Goal: Information Seeking & Learning: Learn about a topic

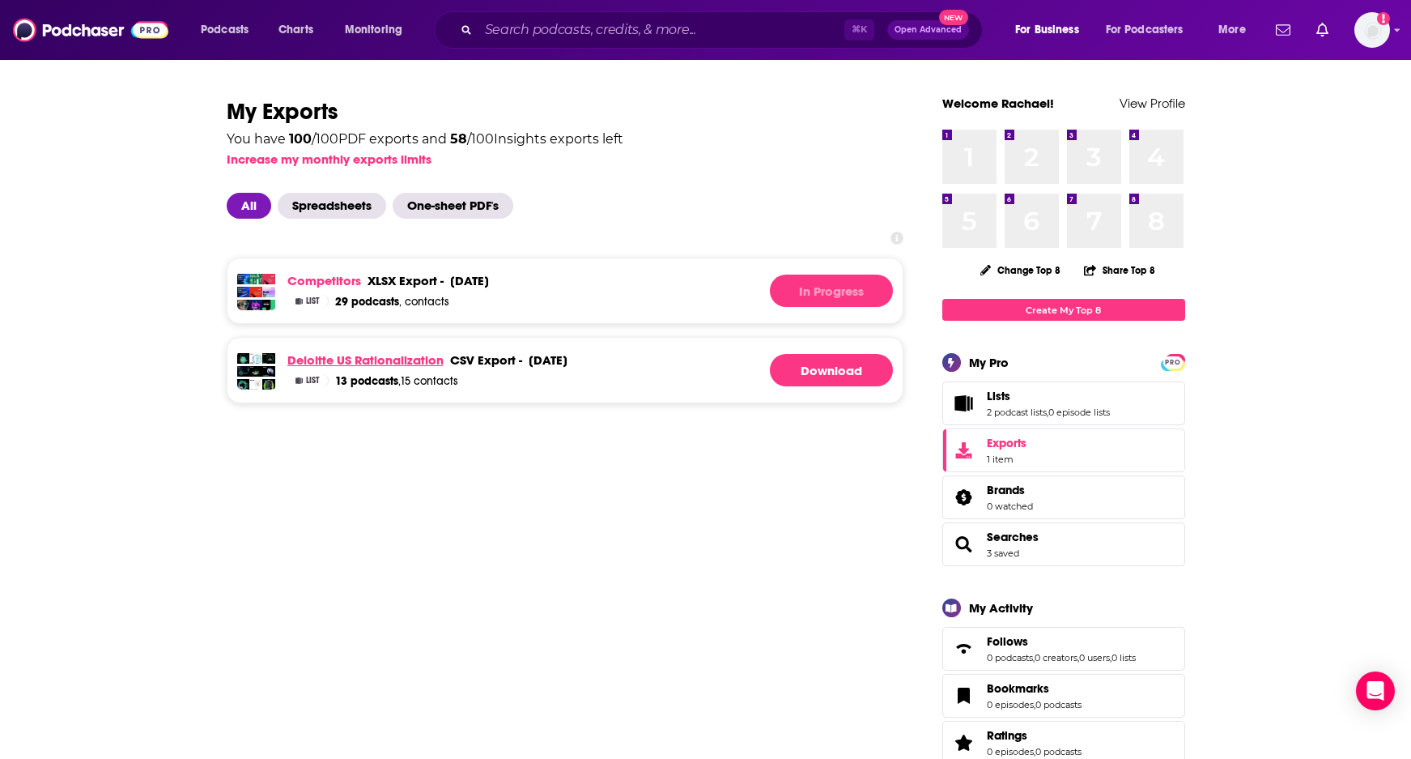
click at [346, 359] on link "Deloitte US Rationalization" at bounding box center [365, 359] width 156 height 15
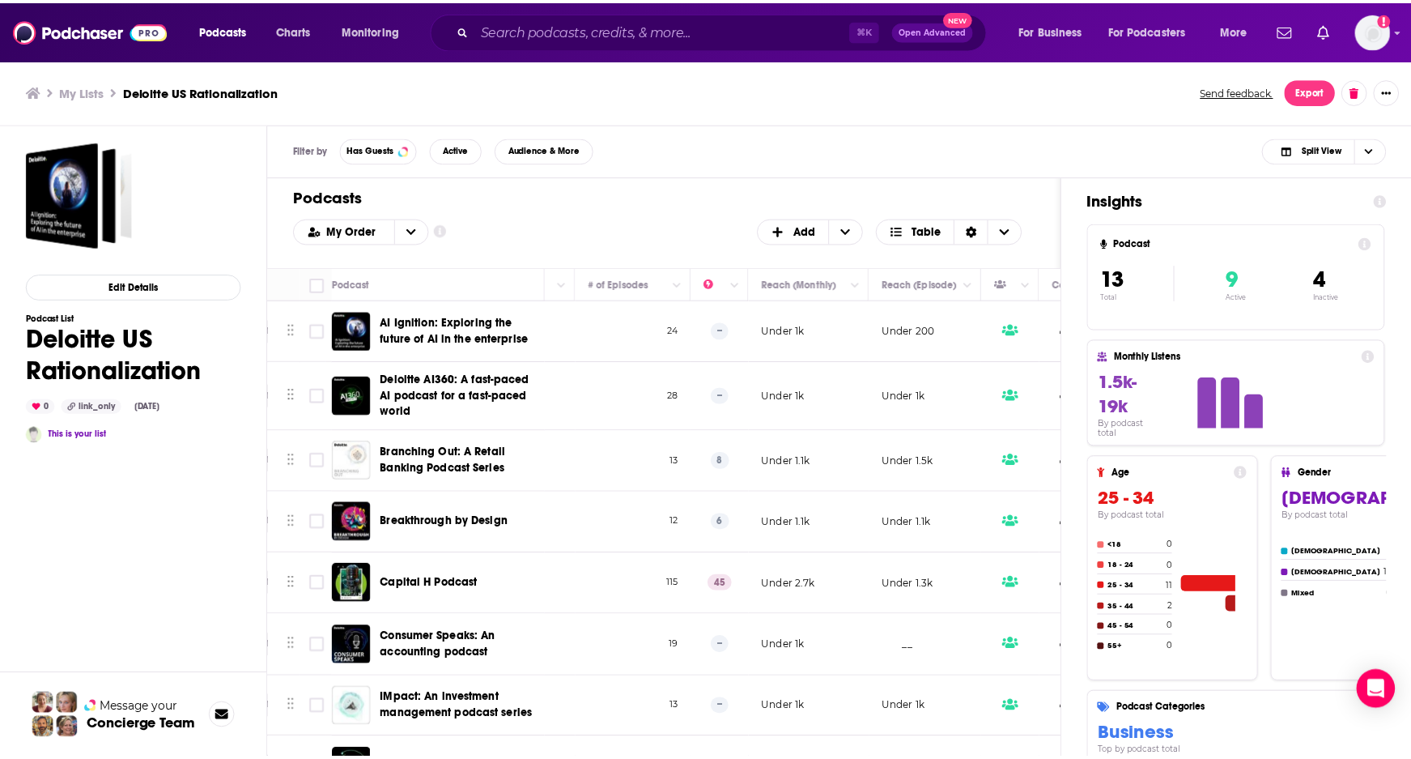
scroll to position [0, 815]
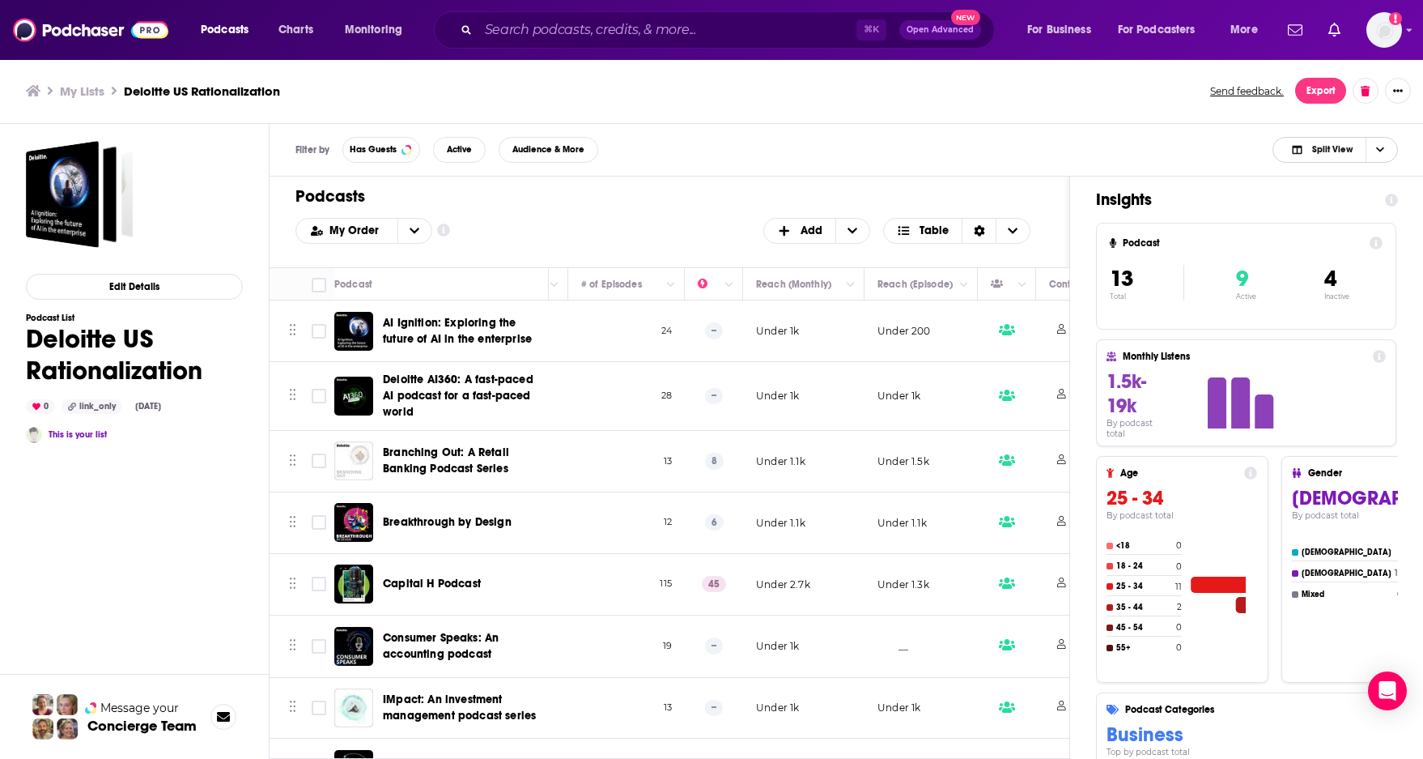
click at [1347, 146] on span "Split View" at bounding box center [1332, 149] width 40 height 9
click at [1324, 206] on span "Podcast Only" at bounding box center [1345, 203] width 80 height 9
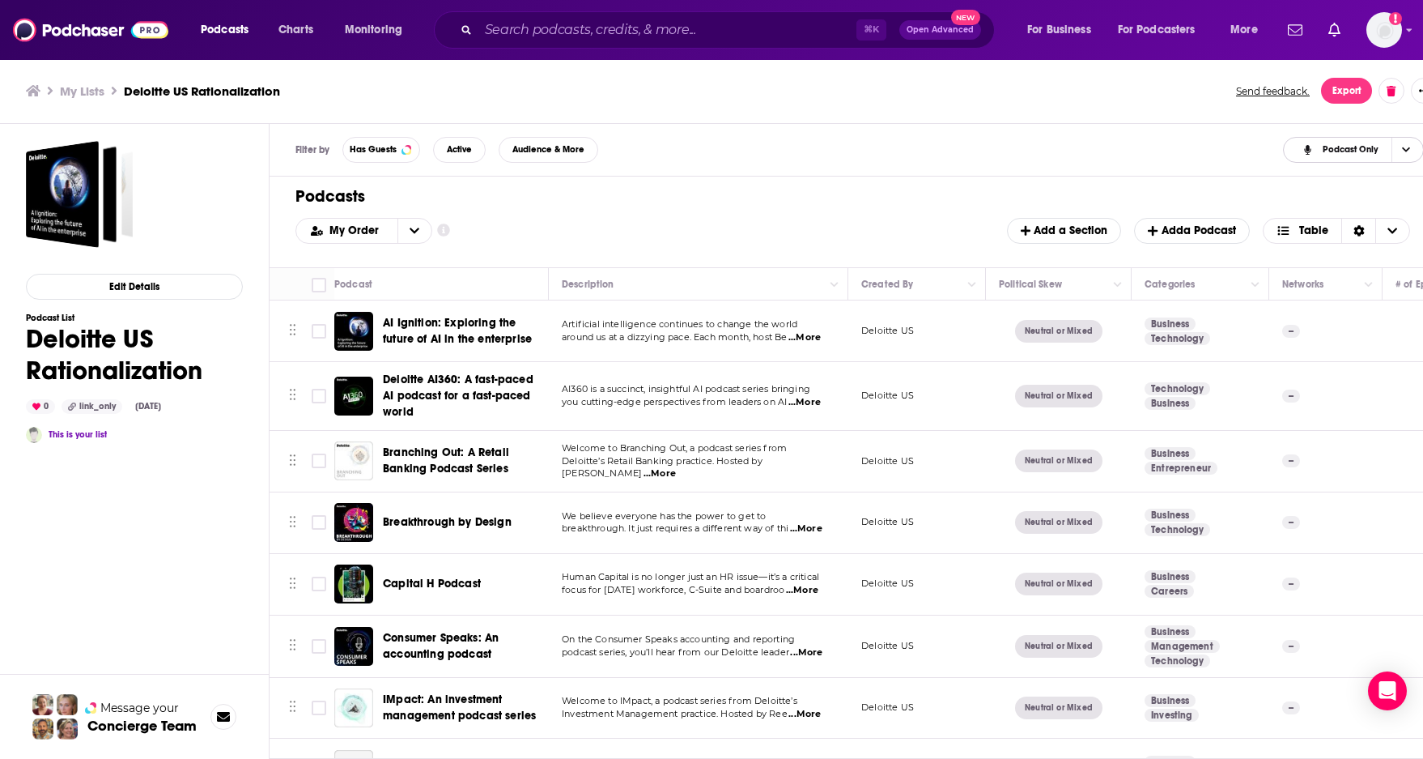
click at [1325, 151] on span "Podcast Only" at bounding box center [1351, 149] width 56 height 9
click at [1320, 233] on span "Insight Only" at bounding box center [1364, 230] width 96 height 9
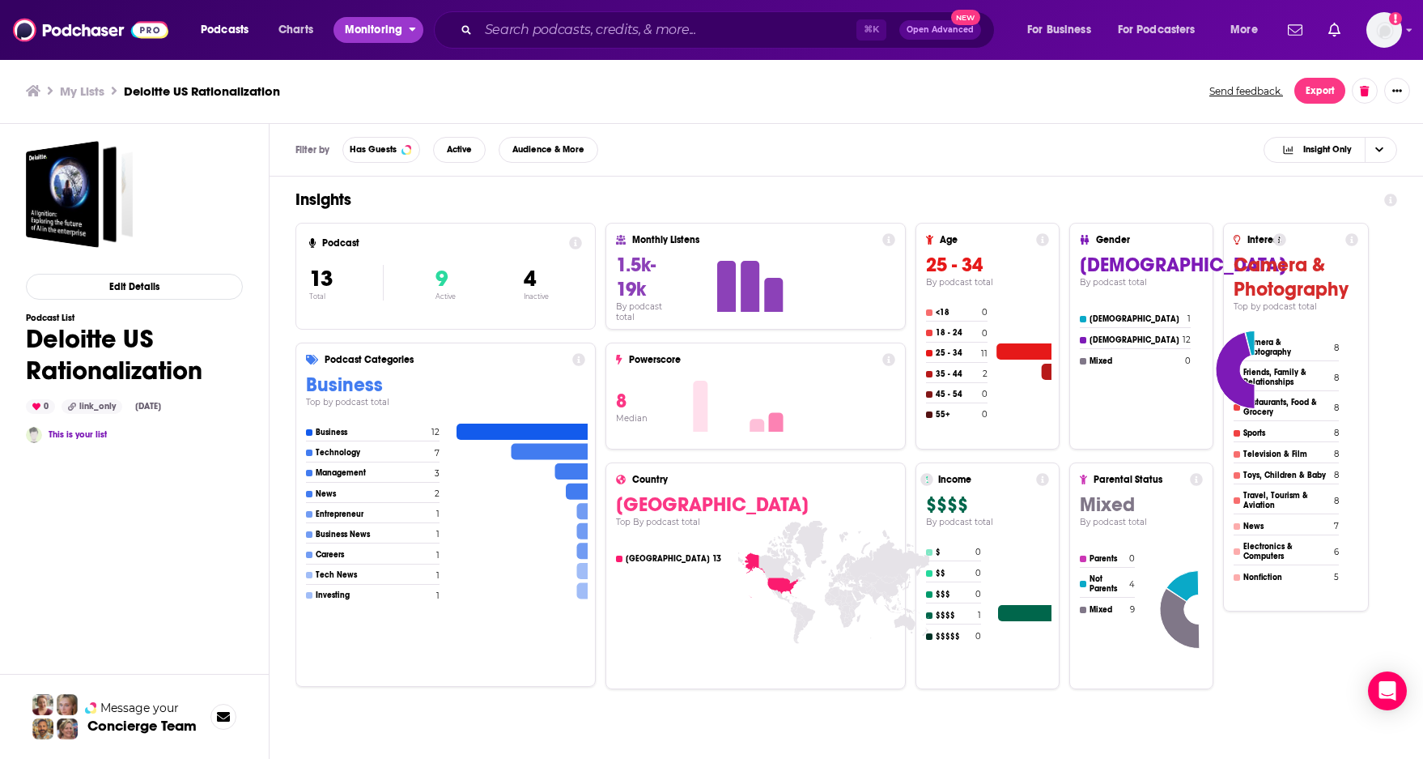
click at [373, 28] on span "Monitoring" at bounding box center [373, 30] width 57 height 23
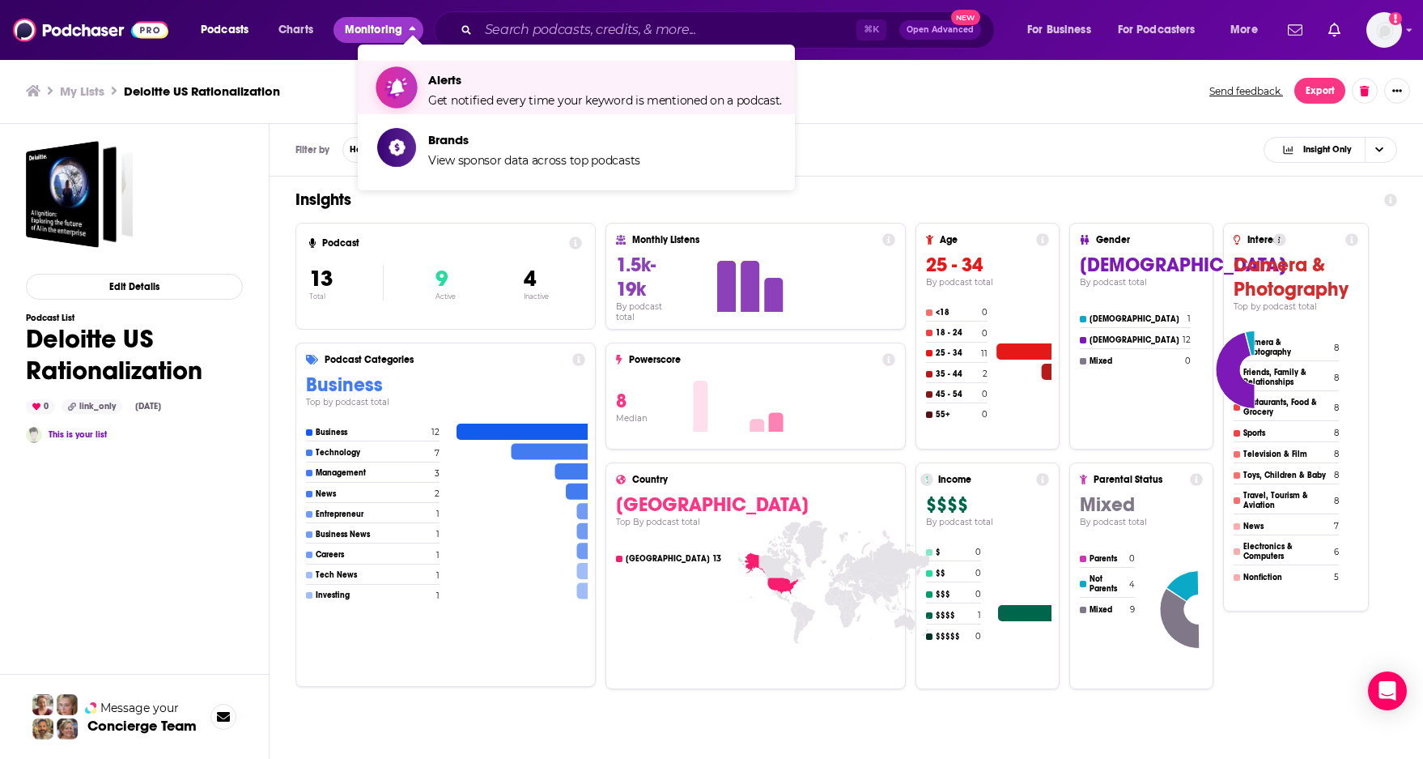
click at [501, 101] on span "Get notified every time your keyword is mentioned on a podcast." at bounding box center [605, 100] width 354 height 15
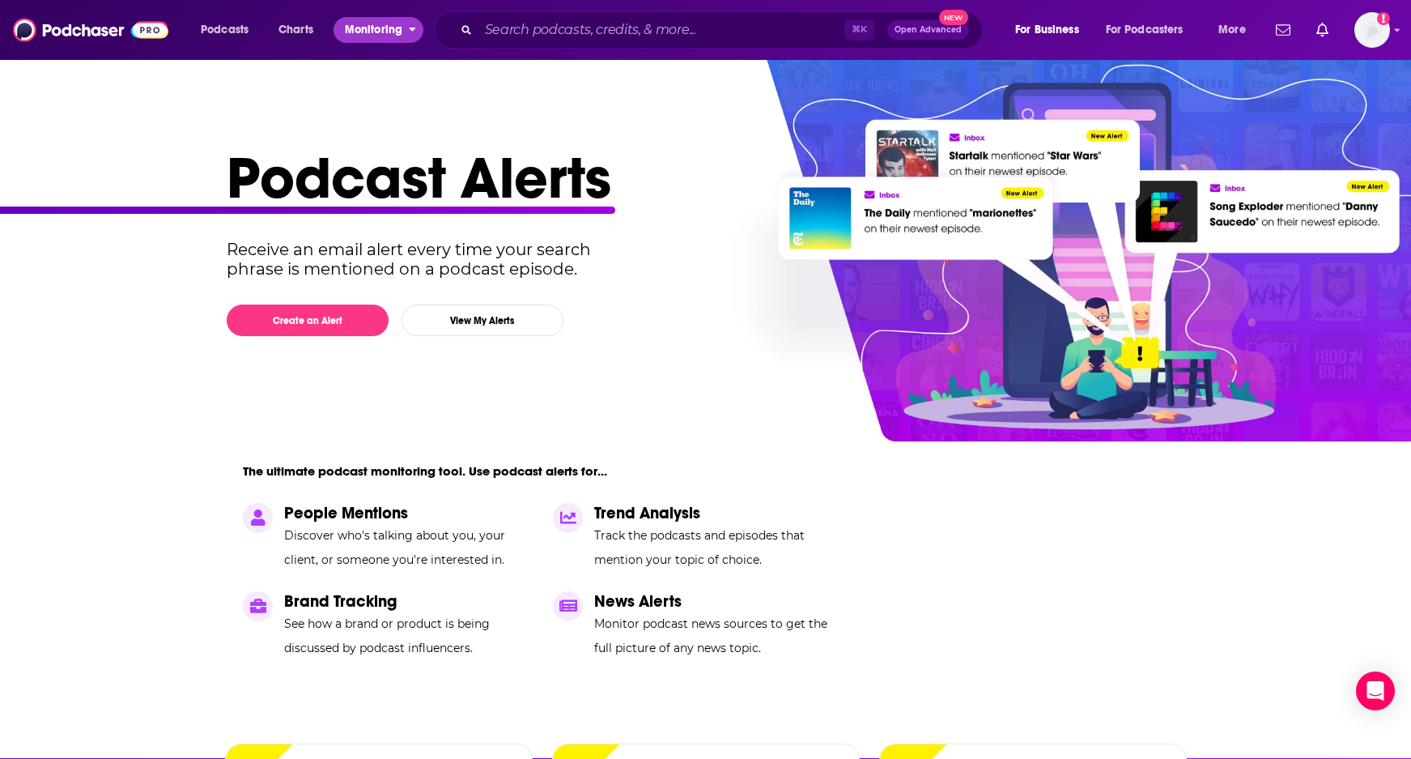
click at [386, 28] on span "Monitoring" at bounding box center [373, 30] width 57 height 23
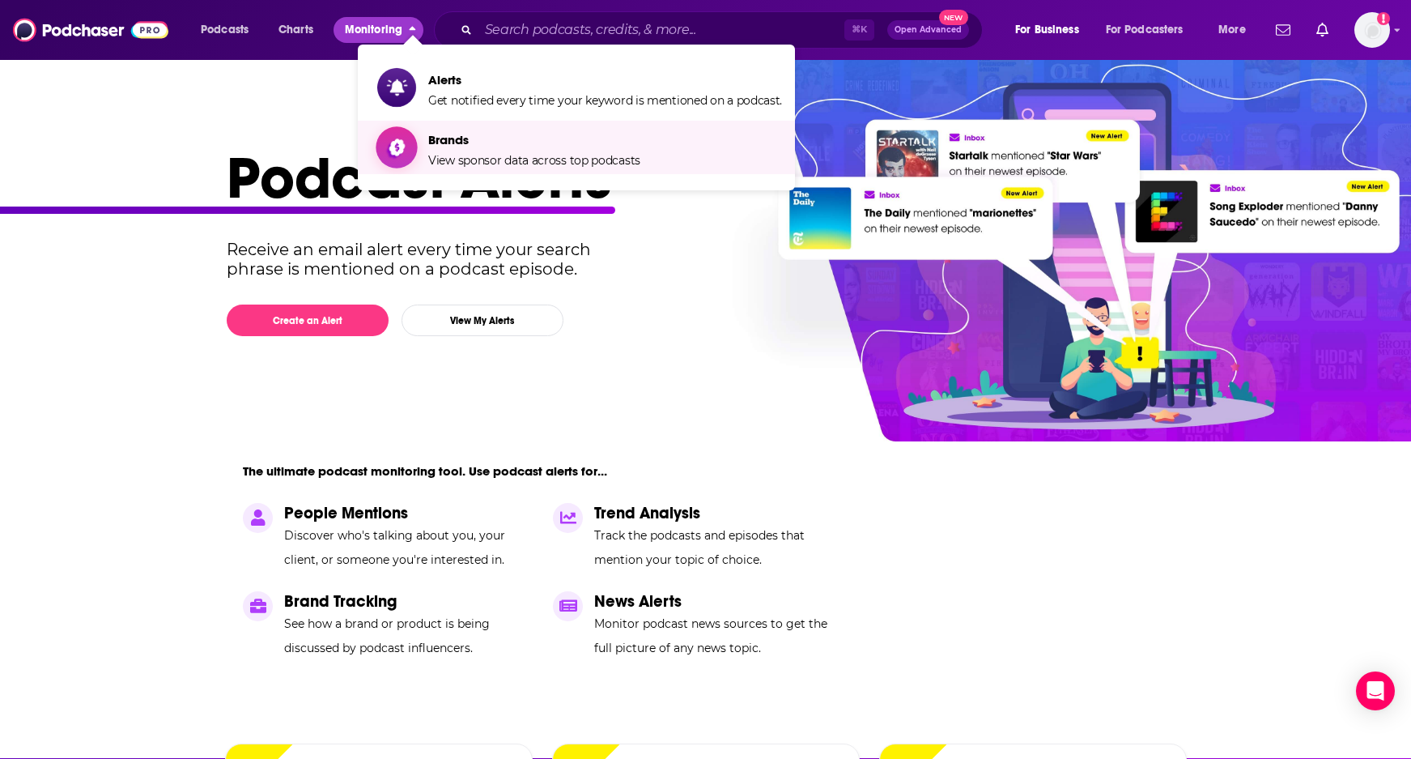
click at [468, 157] on span "View sponsor data across top podcasts" at bounding box center [534, 160] width 212 height 15
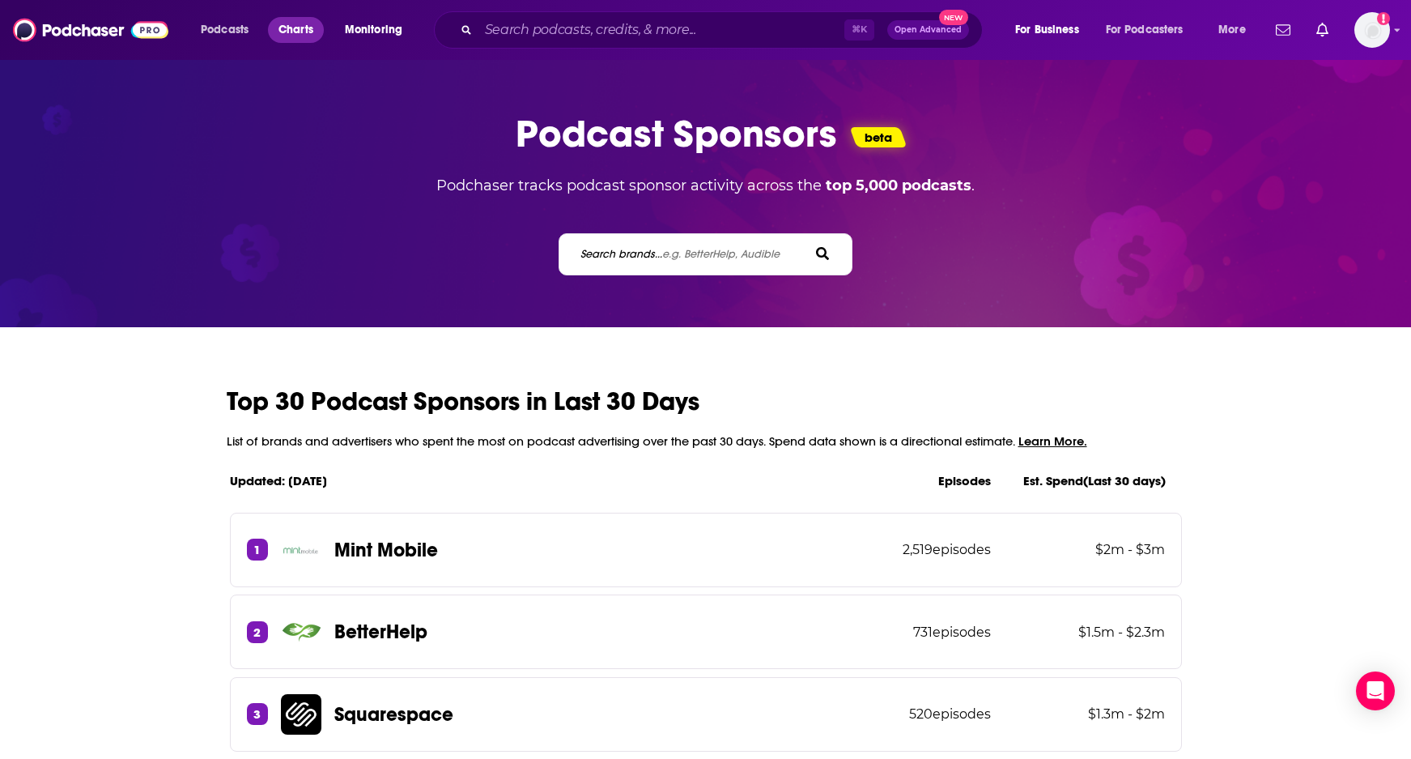
click at [292, 27] on span "Charts" at bounding box center [296, 30] width 35 height 23
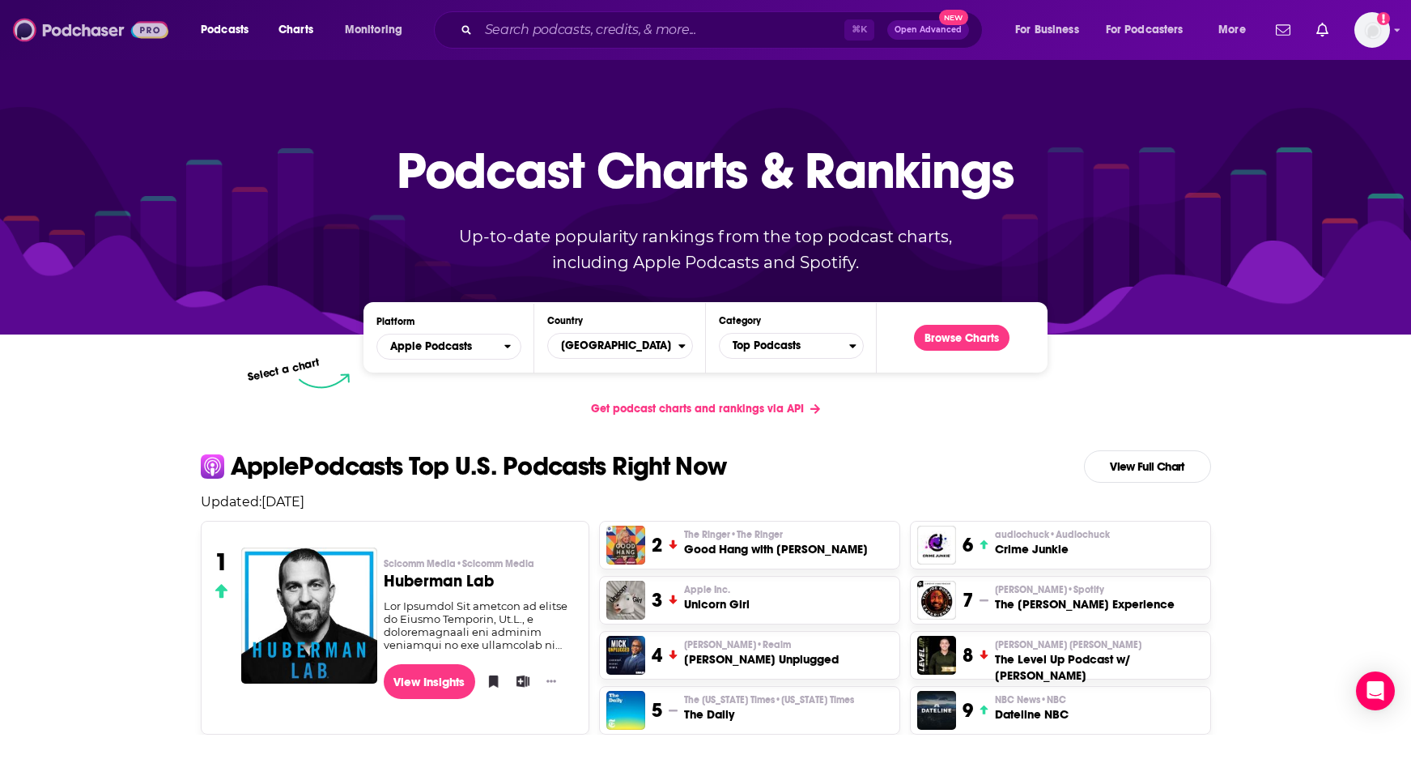
click at [108, 33] on img at bounding box center [90, 30] width 155 height 31
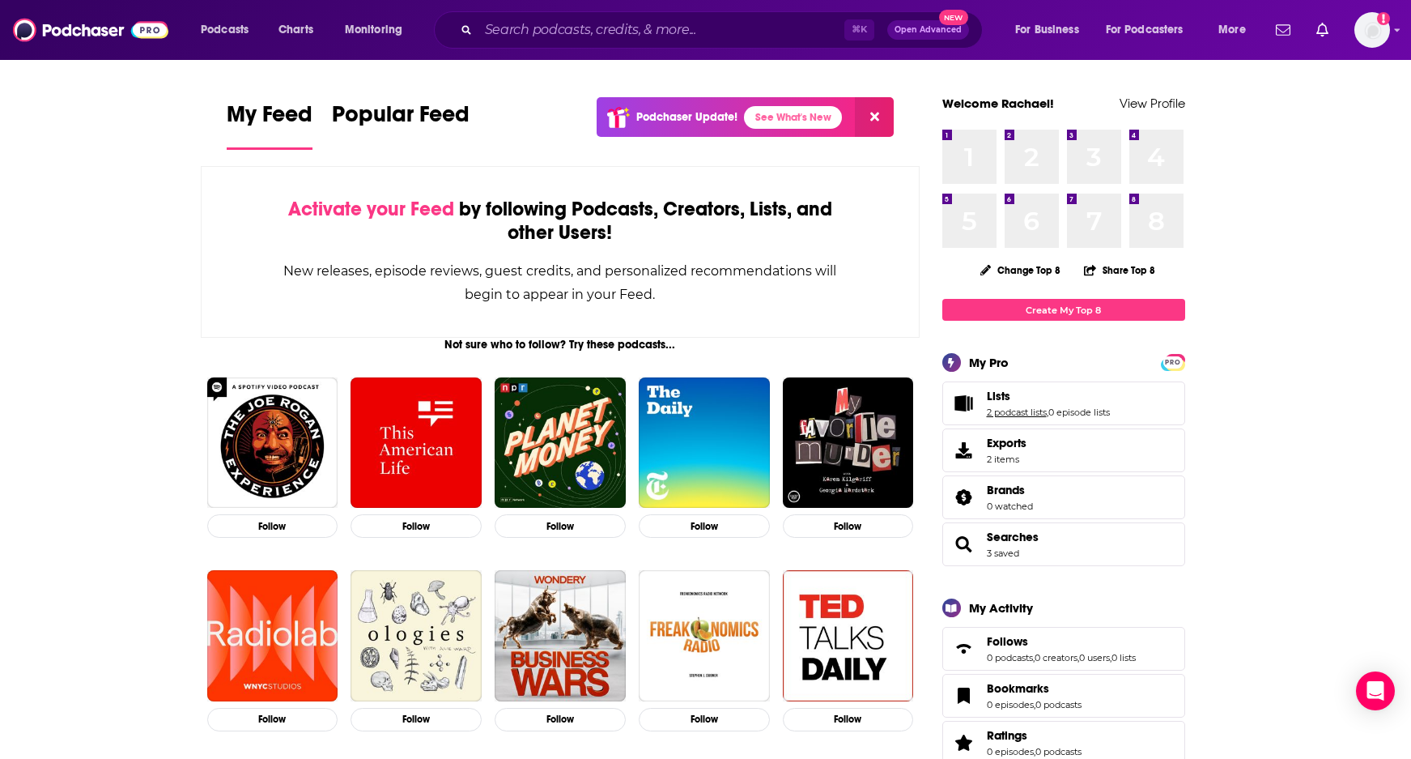
click at [1009, 413] on link "2 podcast lists" at bounding box center [1017, 411] width 60 height 11
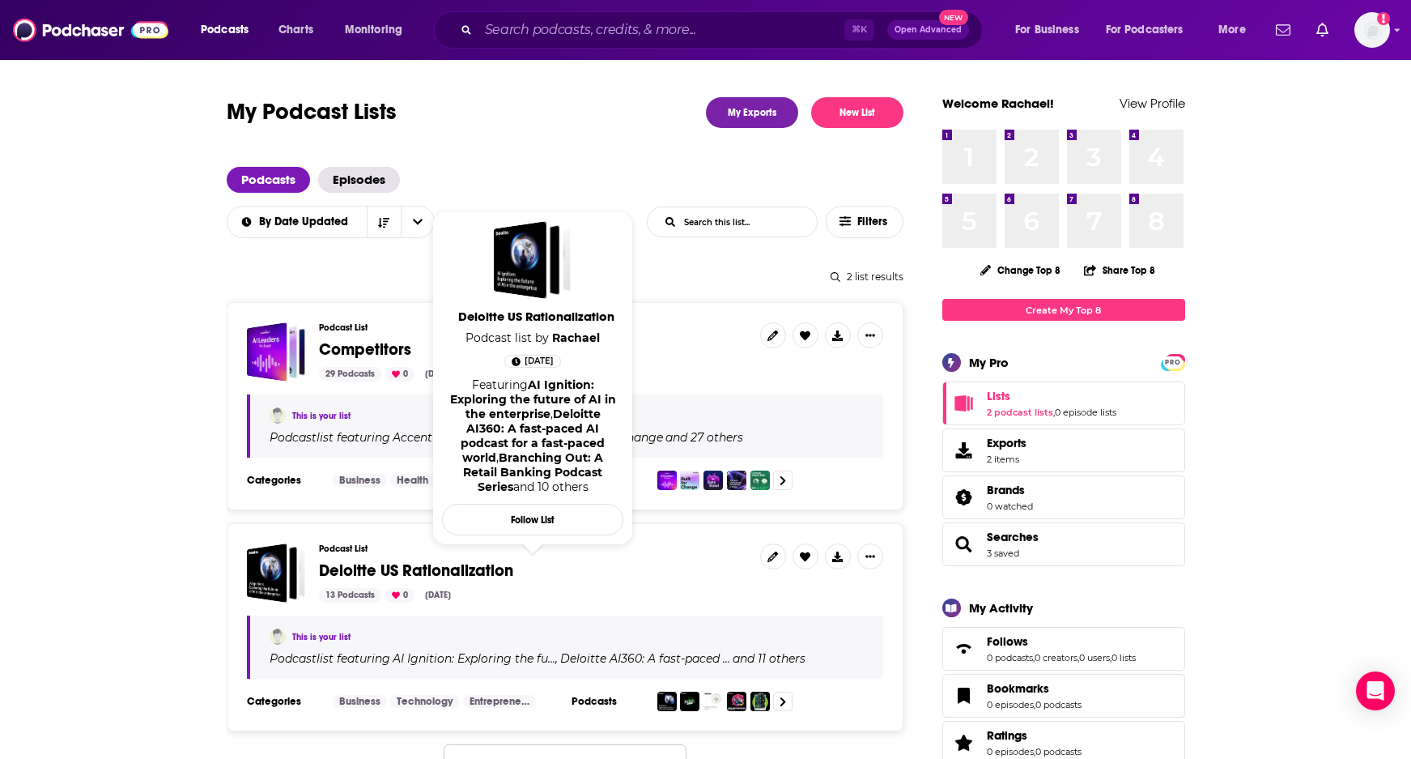
click at [457, 567] on span "Deloitte US Rationalization" at bounding box center [416, 570] width 194 height 20
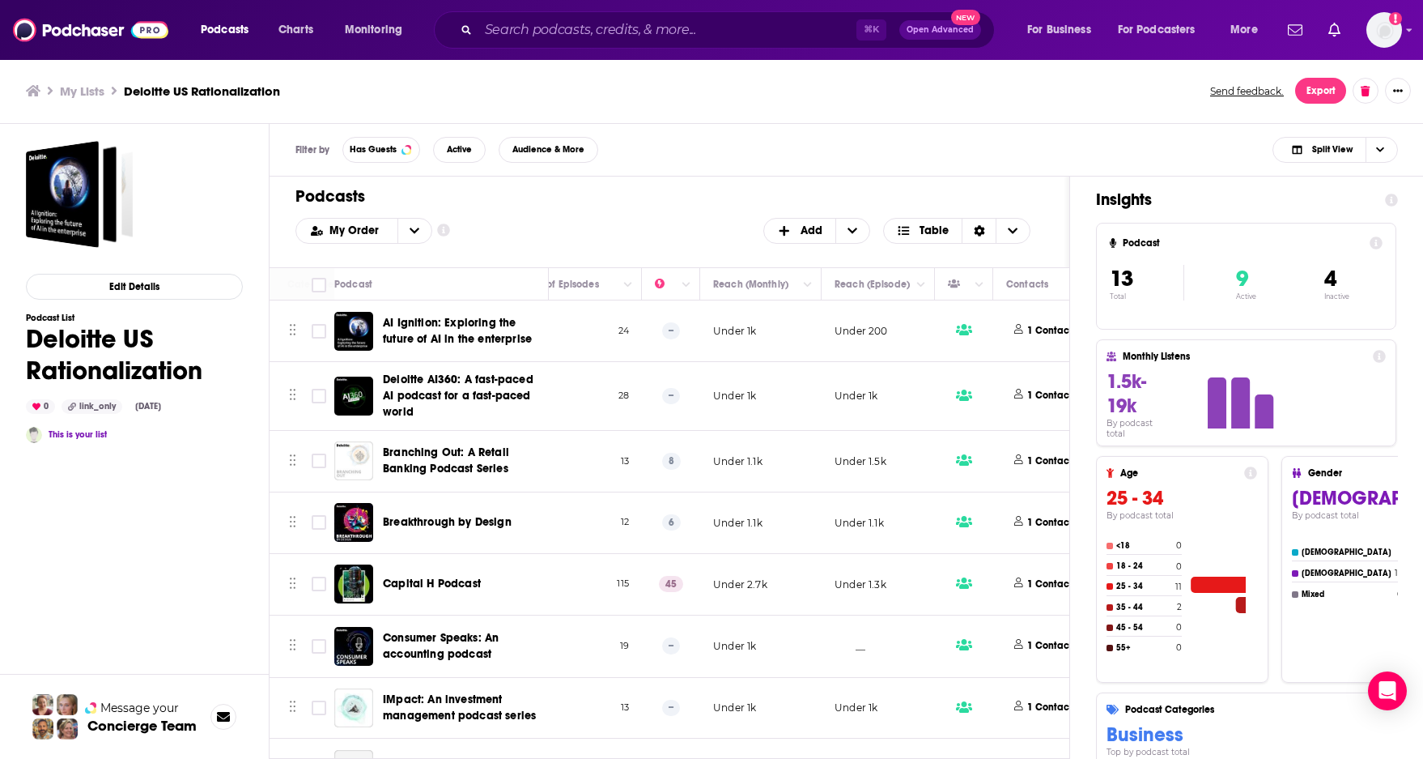
scroll to position [0, 875]
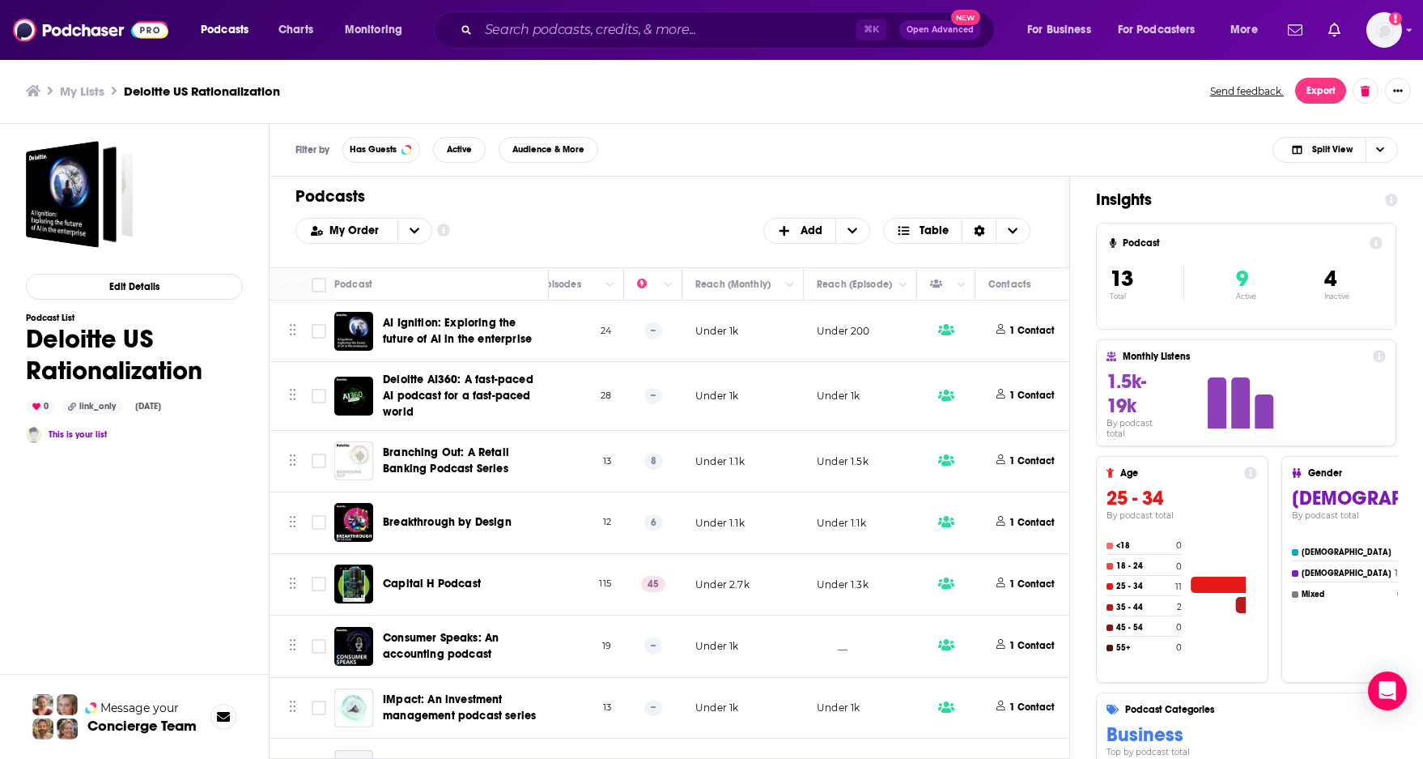
click at [87, 96] on h3 "My Lists" at bounding box center [82, 90] width 45 height 15
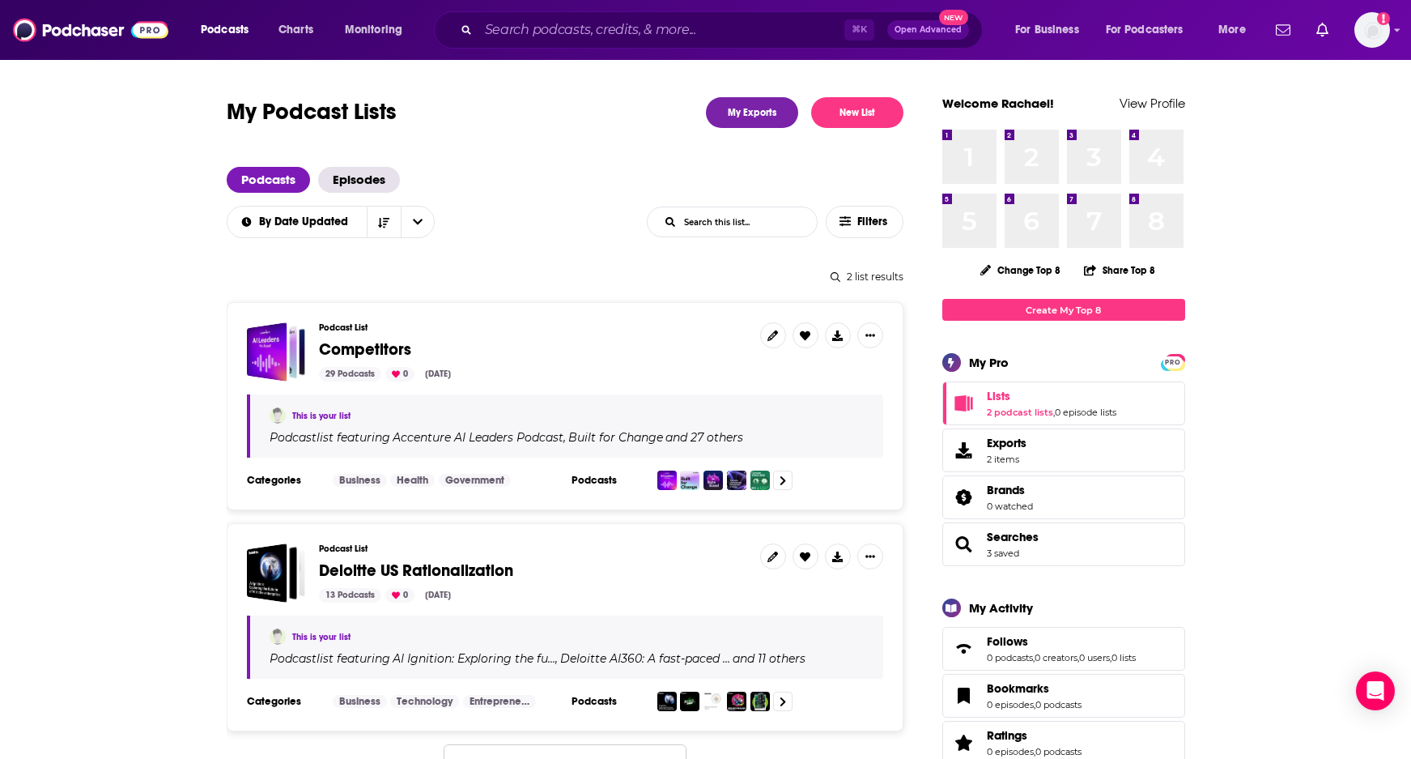
click at [361, 356] on span "Competitors" at bounding box center [365, 349] width 92 height 20
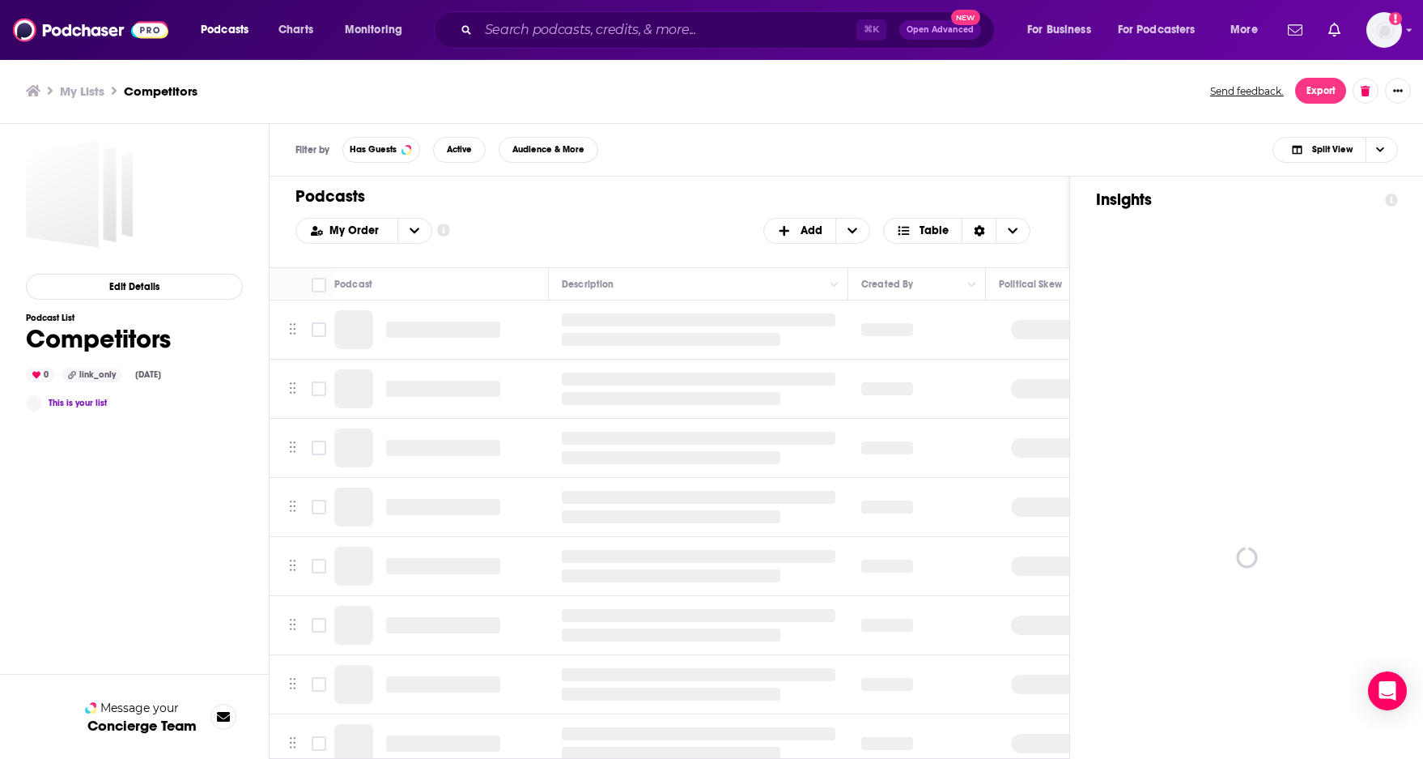
click at [377, 349] on td at bounding box center [441, 329] width 215 height 59
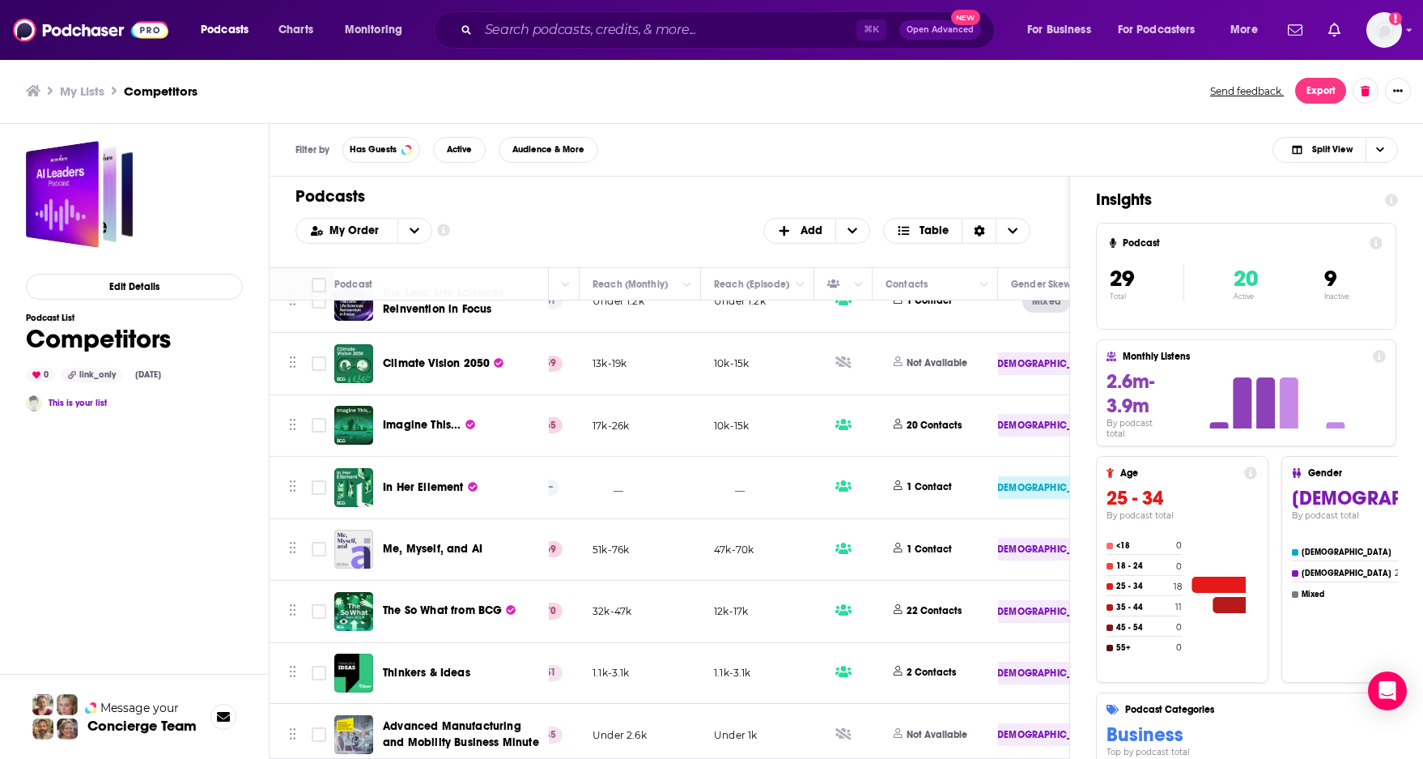
scroll to position [212, 978]
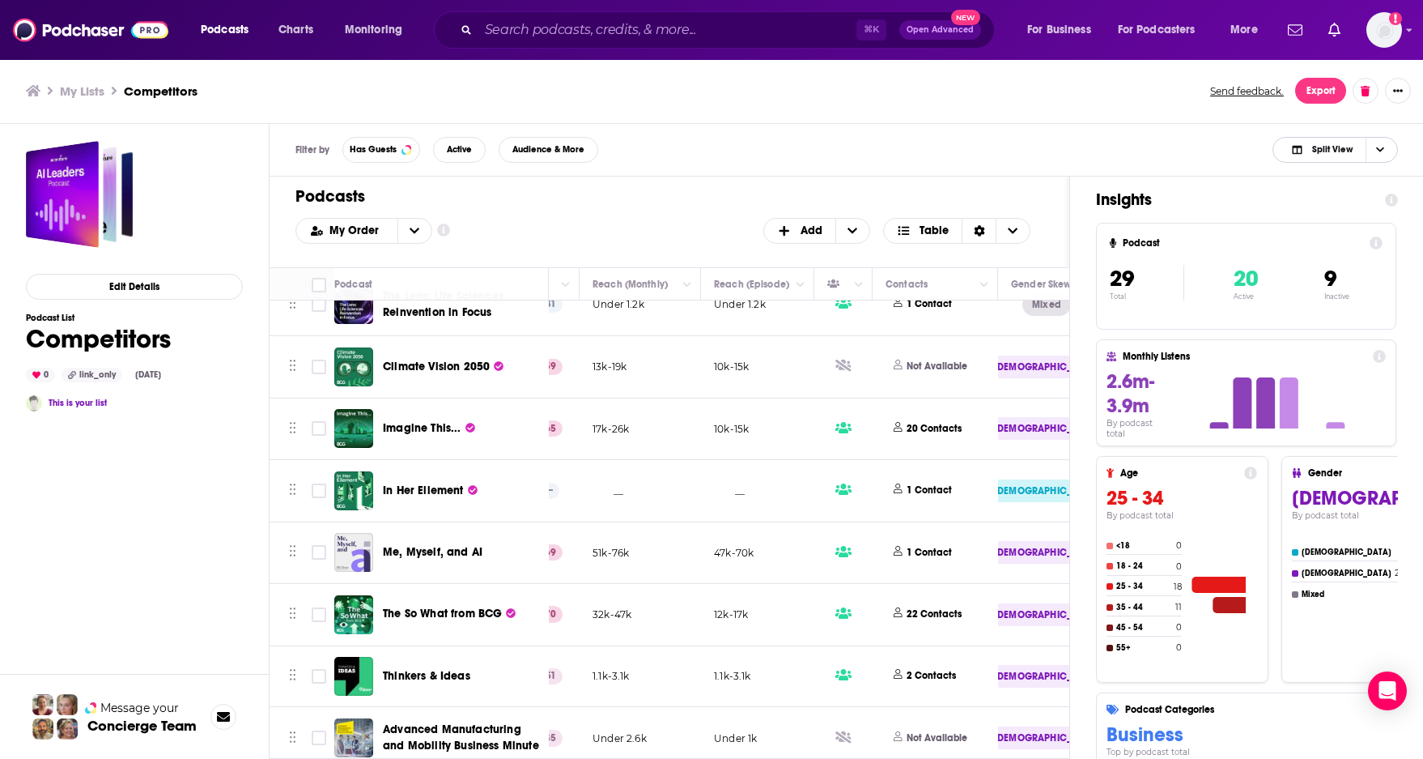
click at [1385, 147] on span "Choose View" at bounding box center [1380, 150] width 28 height 24
click at [1334, 232] on span "Insight Only" at bounding box center [1345, 230] width 80 height 9
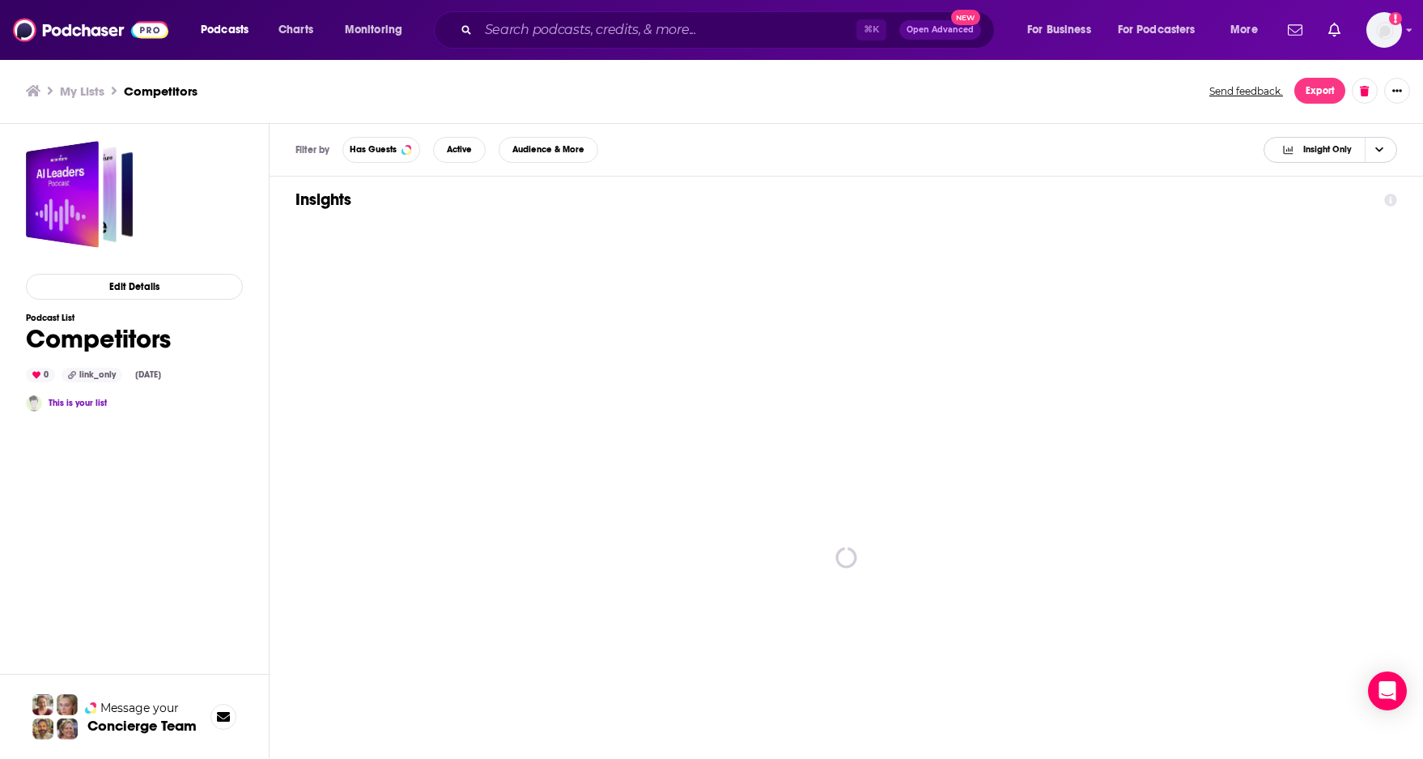
click at [1337, 150] on span "Insight Only" at bounding box center [1328, 149] width 49 height 9
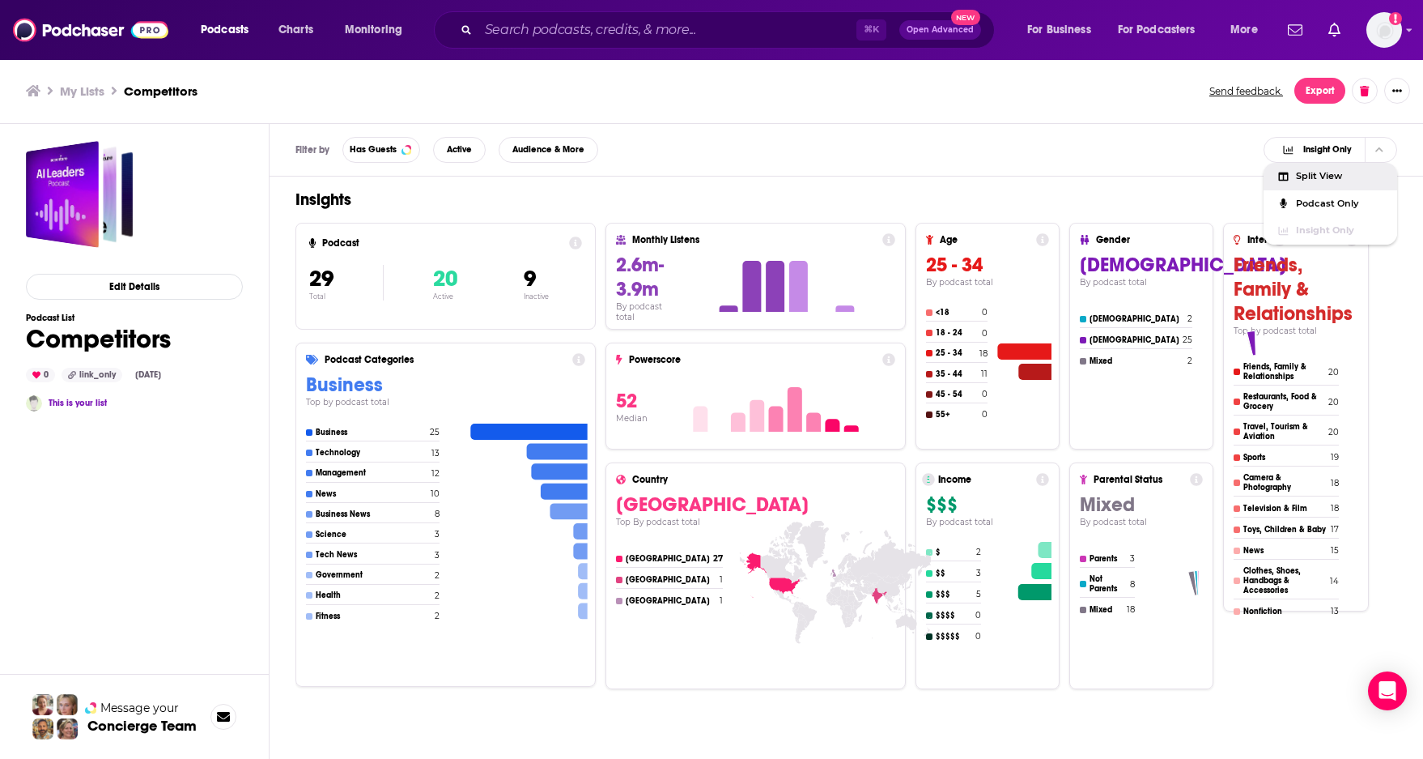
click at [1104, 146] on div "Filter by Has Guests Active Audience & More Insight Only Split View Podcast Onl…" at bounding box center [847, 150] width 1154 height 53
click at [93, 87] on h3 "My Lists" at bounding box center [82, 90] width 45 height 15
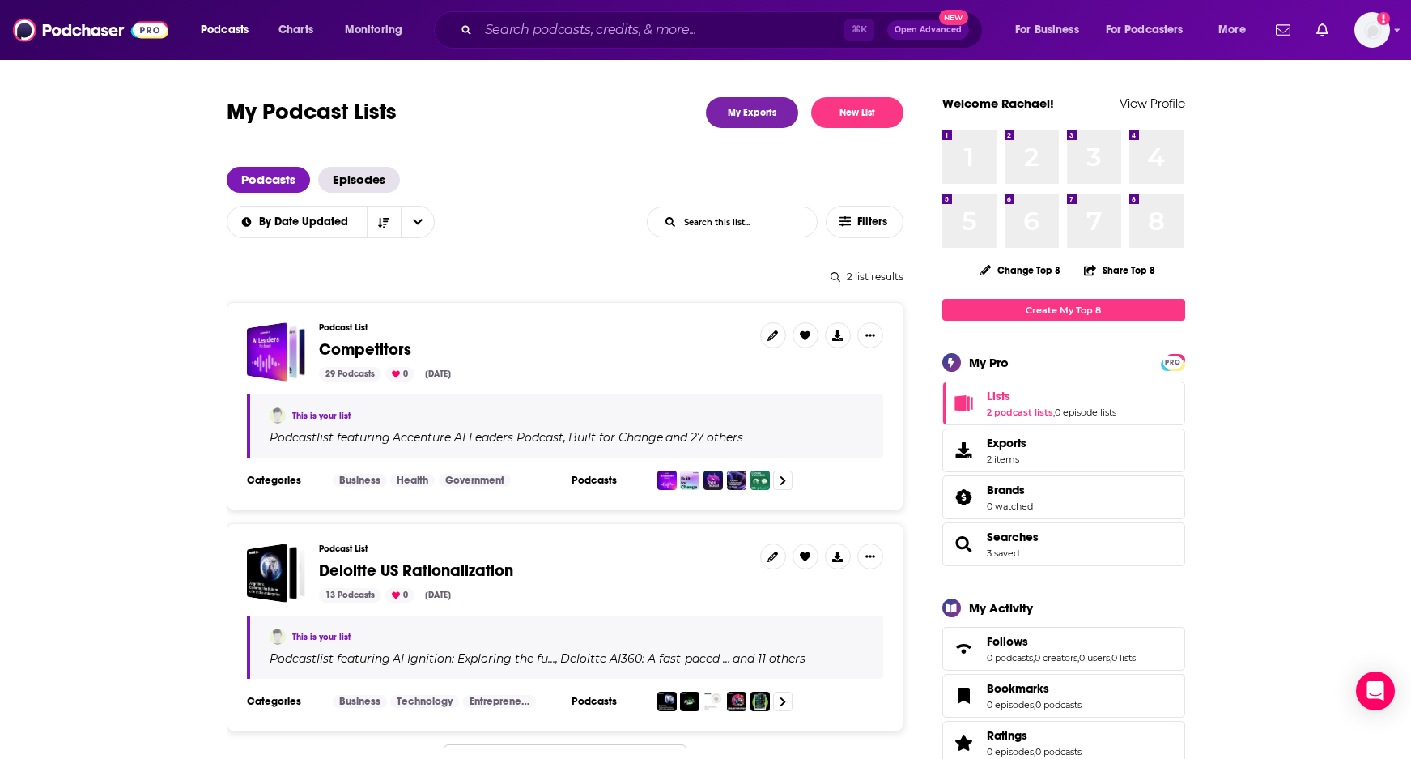
click at [389, 562] on span "Deloitte US Rationalization" at bounding box center [416, 570] width 194 height 20
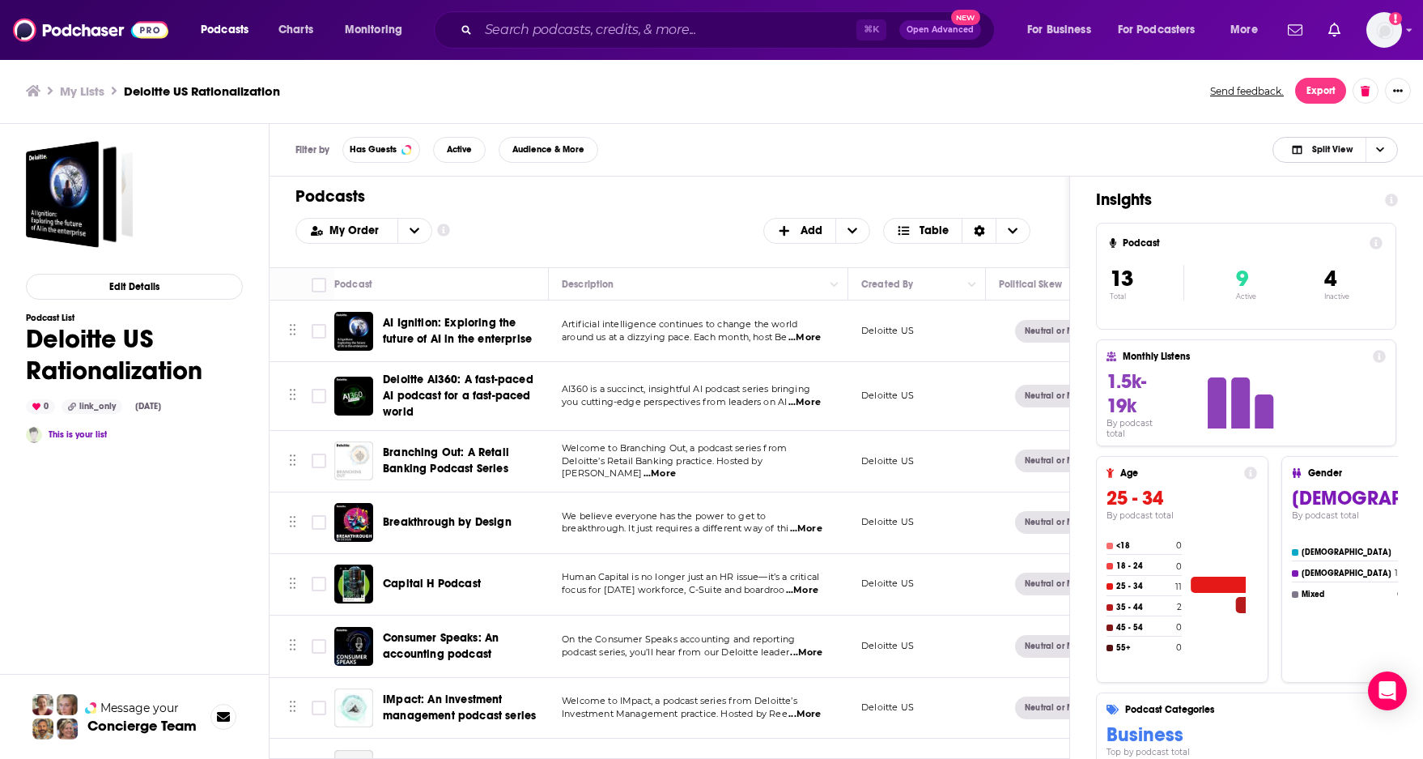
click at [1372, 153] on span "Choose View" at bounding box center [1380, 150] width 28 height 24
click at [1329, 226] on span "Insight Only" at bounding box center [1345, 230] width 80 height 9
